Goal: Task Accomplishment & Management: Use online tool/utility

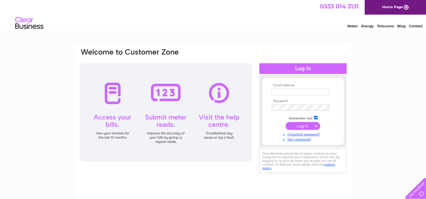
type input "[EMAIL_ADDRESS][DOMAIN_NAME]"
click at [299, 125] on input "submit" at bounding box center [303, 126] width 35 height 8
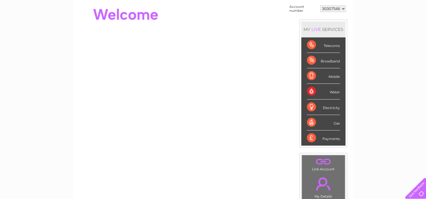
scroll to position [56, 0]
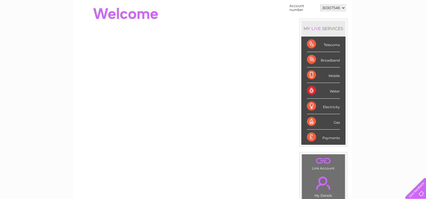
click at [310, 106] on div "Electricity" at bounding box center [323, 106] width 33 height 15
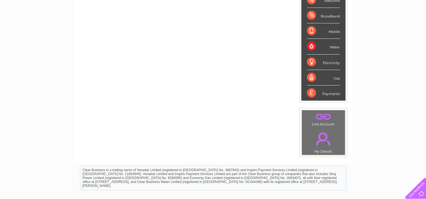
scroll to position [0, 0]
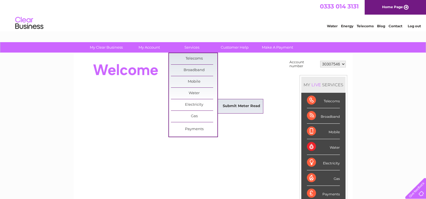
click at [231, 103] on link "Submit Meter Read" at bounding box center [241, 106] width 46 height 11
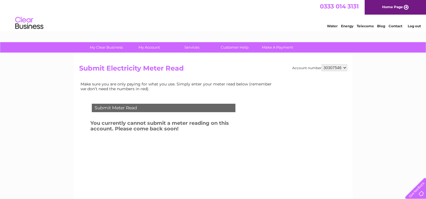
click at [142, 109] on div "Submit Meter Read" at bounding box center [164, 108] width 144 height 8
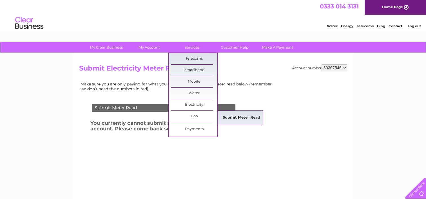
click at [226, 115] on link "Submit Meter Read" at bounding box center [241, 117] width 46 height 11
